Goal: Information Seeking & Learning: Learn about a topic

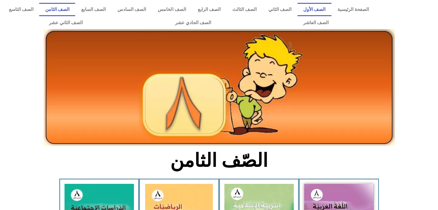
click at [319, 12] on link "الصف الأول" at bounding box center [314, 9] width 34 height 13
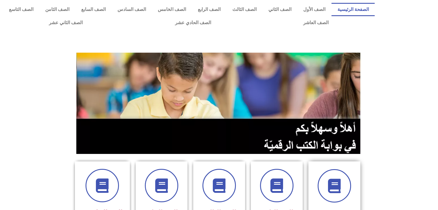
click at [353, 177] on div "الصف الأول" at bounding box center [334, 204] width 52 height 86
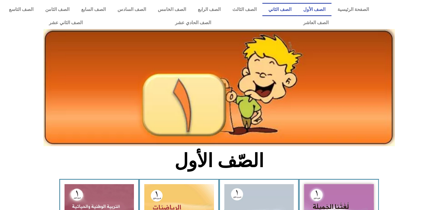
click at [287, 13] on link "الصف الثاني" at bounding box center [279, 9] width 35 height 13
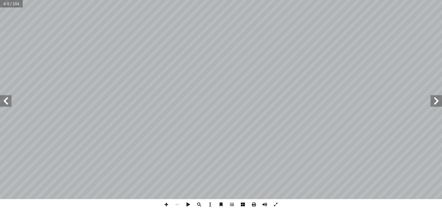
click at [245, 204] on span at bounding box center [242, 204] width 11 height 11
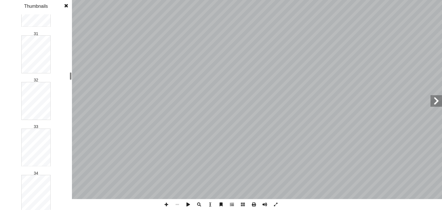
click at [71, 75] on div at bounding box center [71, 76] width 2 height 8
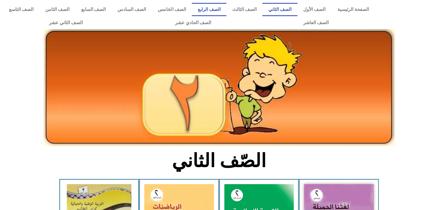
click at [214, 8] on link "الصف الرابع" at bounding box center [209, 9] width 35 height 13
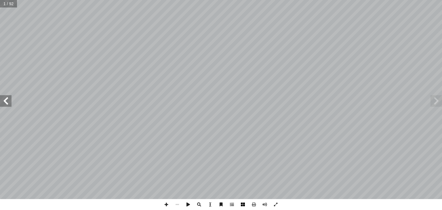
click at [244, 205] on span at bounding box center [242, 204] width 11 height 11
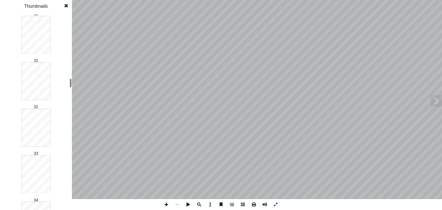
click at [72, 82] on div "ليف: أ ا فريق الت بو هلال أ . سناء � أ � رين � لبد � يمان إ � . أ � ة ياسين ّ .…" at bounding box center [221, 105] width 442 height 210
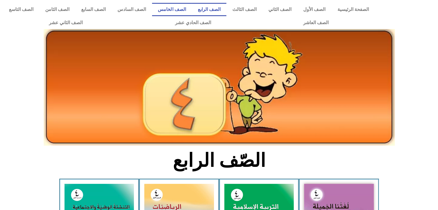
click at [178, 14] on link "الصف الخامس" at bounding box center [172, 9] width 40 height 13
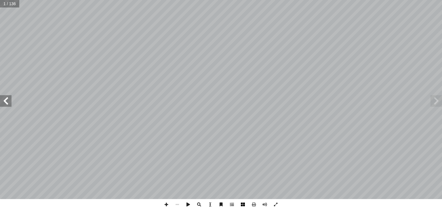
click at [245, 205] on span at bounding box center [242, 204] width 11 height 11
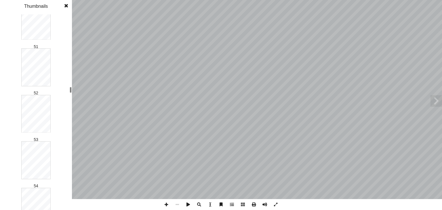
click at [67, 91] on div "1 2 3 4 5 6 7 8 9 10 11 12 13 14 15 16 17 18 19 20 21 22 23 24 25 26 27 28 29 3…" at bounding box center [36, 112] width 72 height 196
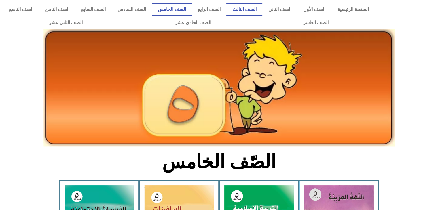
click at [253, 8] on link "الصف الثالث" at bounding box center [244, 9] width 36 height 13
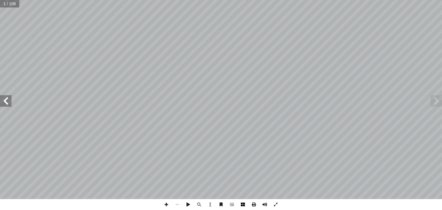
click at [246, 204] on span at bounding box center [242, 204] width 11 height 11
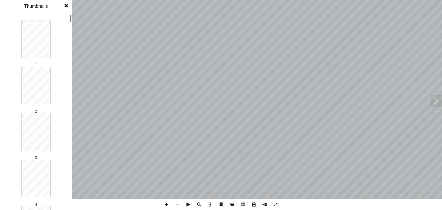
click at [71, 37] on div "بسم الله [PERSON_NAME] ة ّ والاجتماعي ُ ة ّ الوطني ُ نشئة ّ الت . [PERSON_NAME]…" at bounding box center [221, 105] width 442 height 210
click at [71, 37] on div at bounding box center [71, 112] width 2 height 194
click at [70, 38] on div at bounding box center [71, 112] width 2 height 194
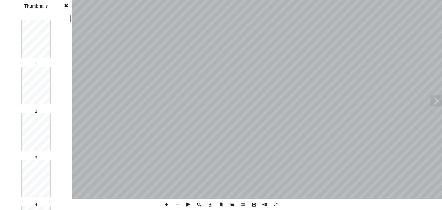
click at [70, 38] on div at bounding box center [71, 112] width 2 height 194
click at [70, 20] on div at bounding box center [71, 112] width 2 height 194
click at [70, 83] on div at bounding box center [71, 86] width 2 height 7
